Goal: Task Accomplishment & Management: Manage account settings

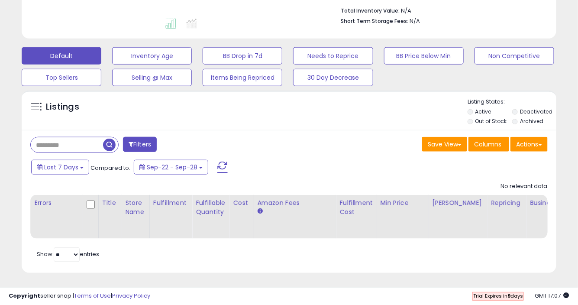
scroll to position [225, 0]
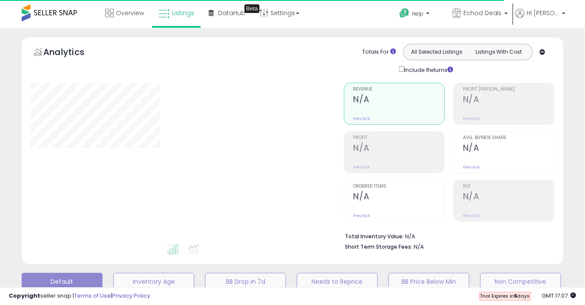
type input "**********"
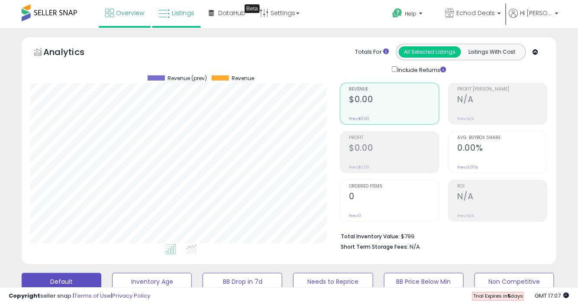
scroll to position [177, 309]
